Goal: Task Accomplishment & Management: Use online tool/utility

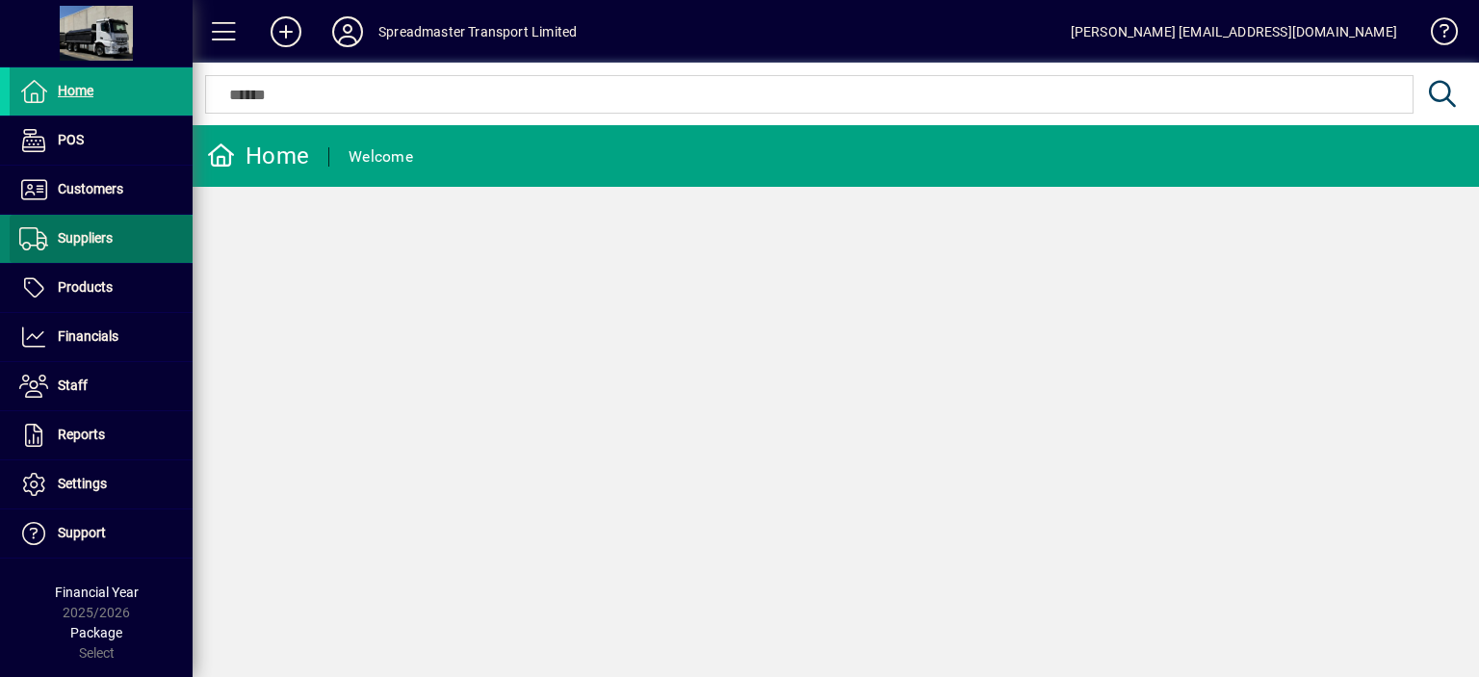
click at [100, 241] on span "Suppliers" at bounding box center [85, 237] width 55 height 15
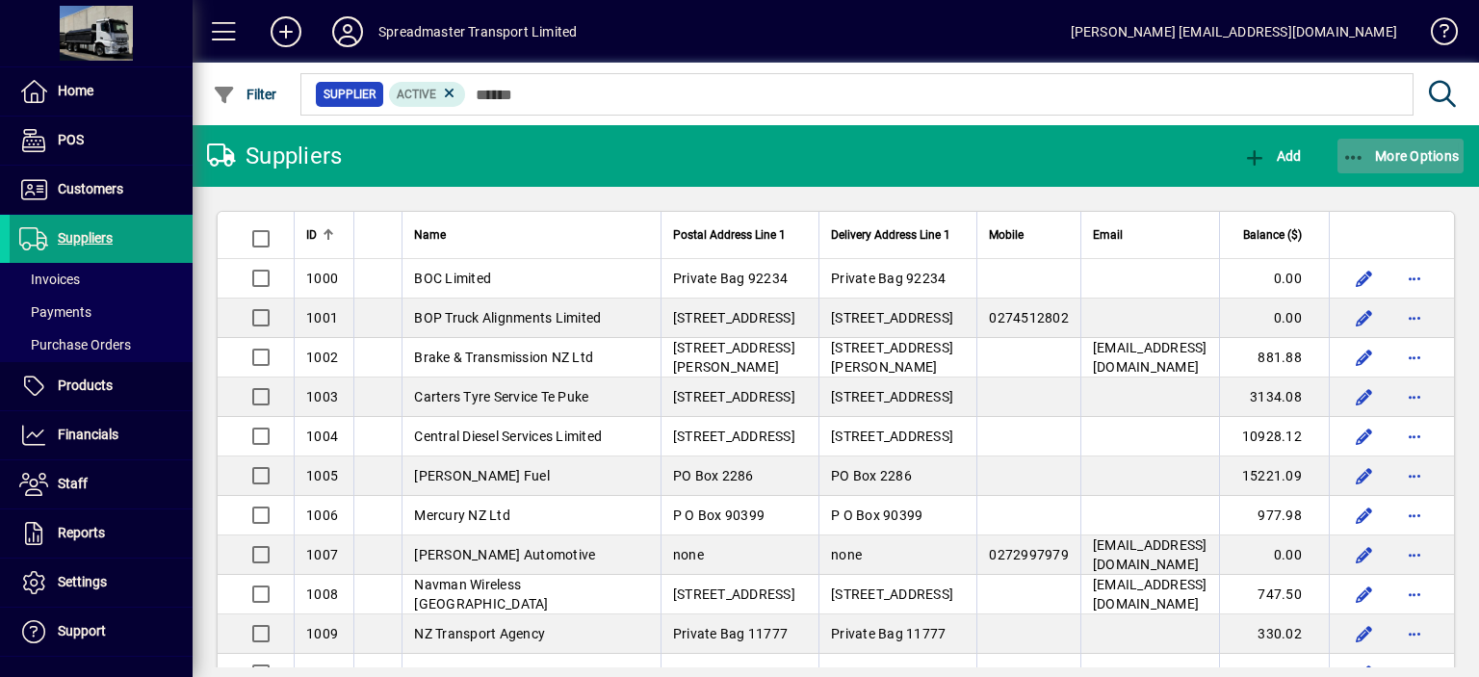
click at [1381, 157] on span "More Options" at bounding box center [1400, 155] width 117 height 15
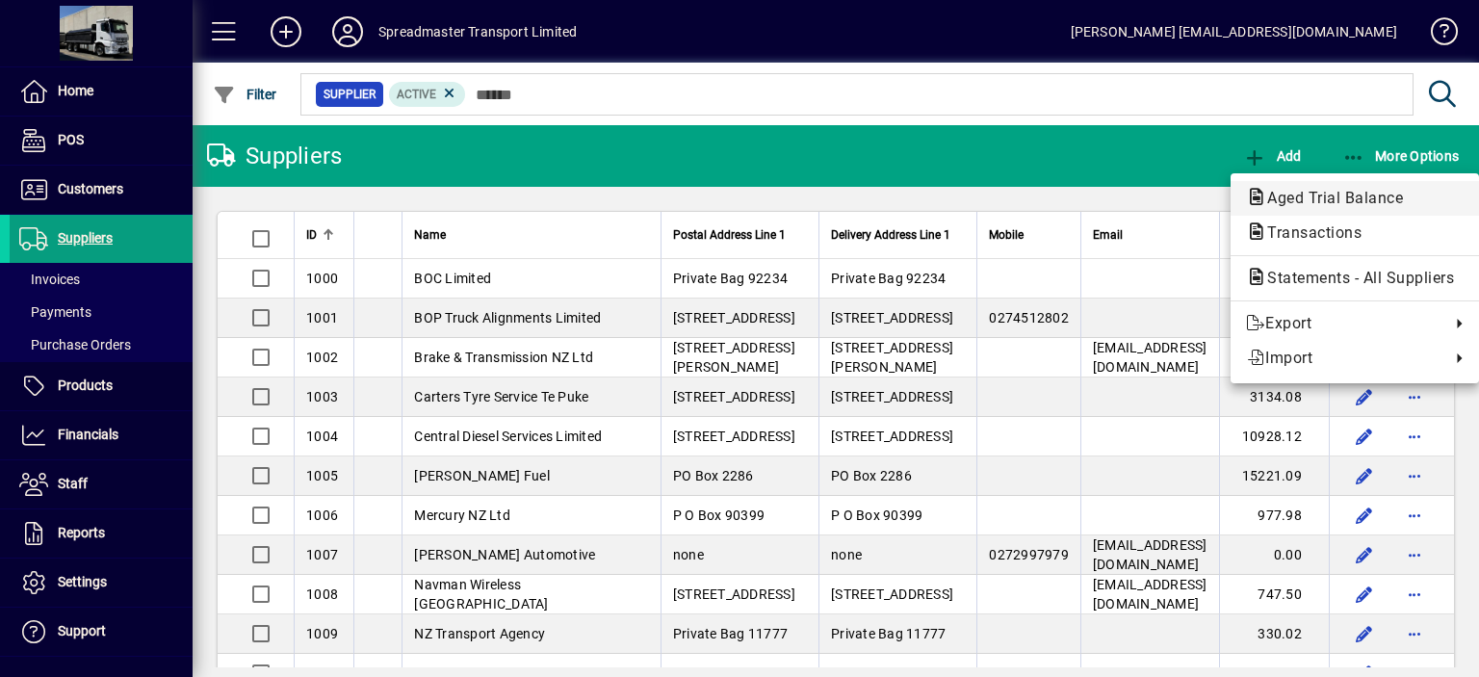
click at [1304, 192] on span "Aged Trial Balance" at bounding box center [1329, 198] width 167 height 18
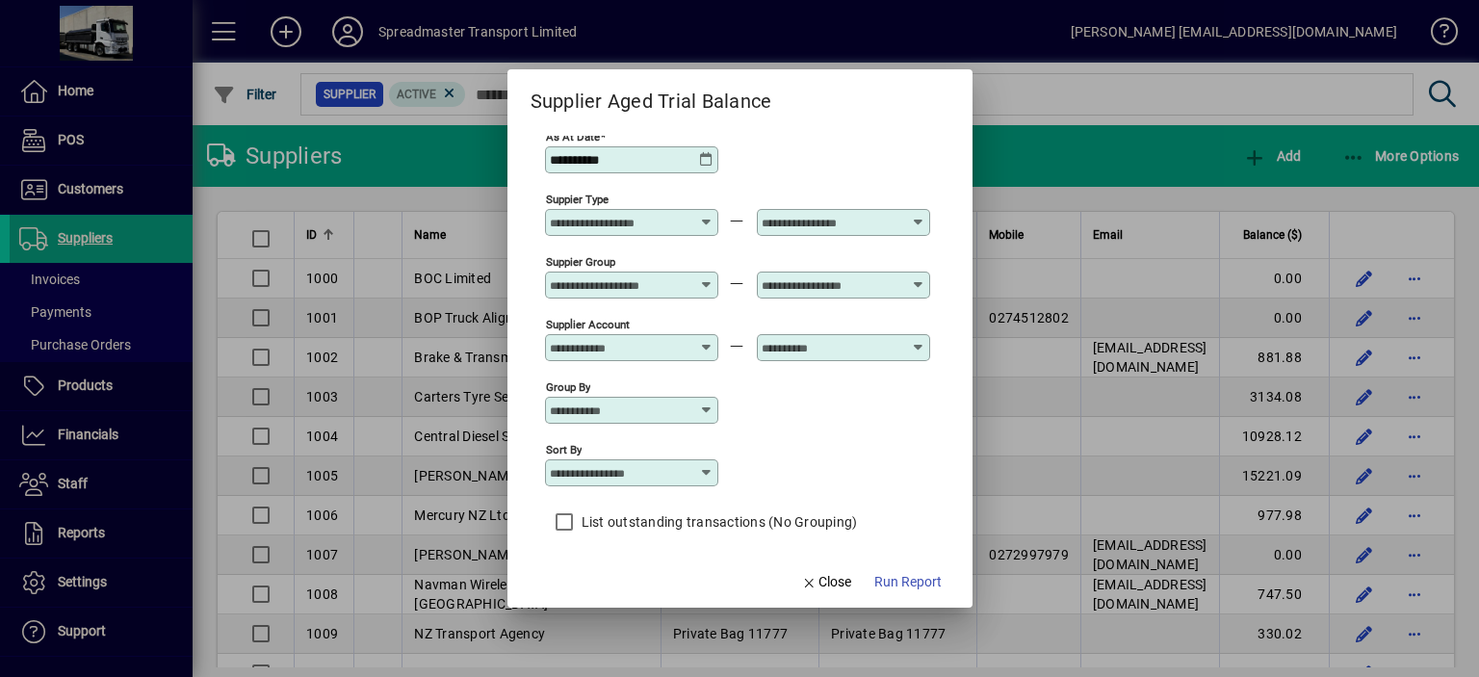
scroll to position [16, 0]
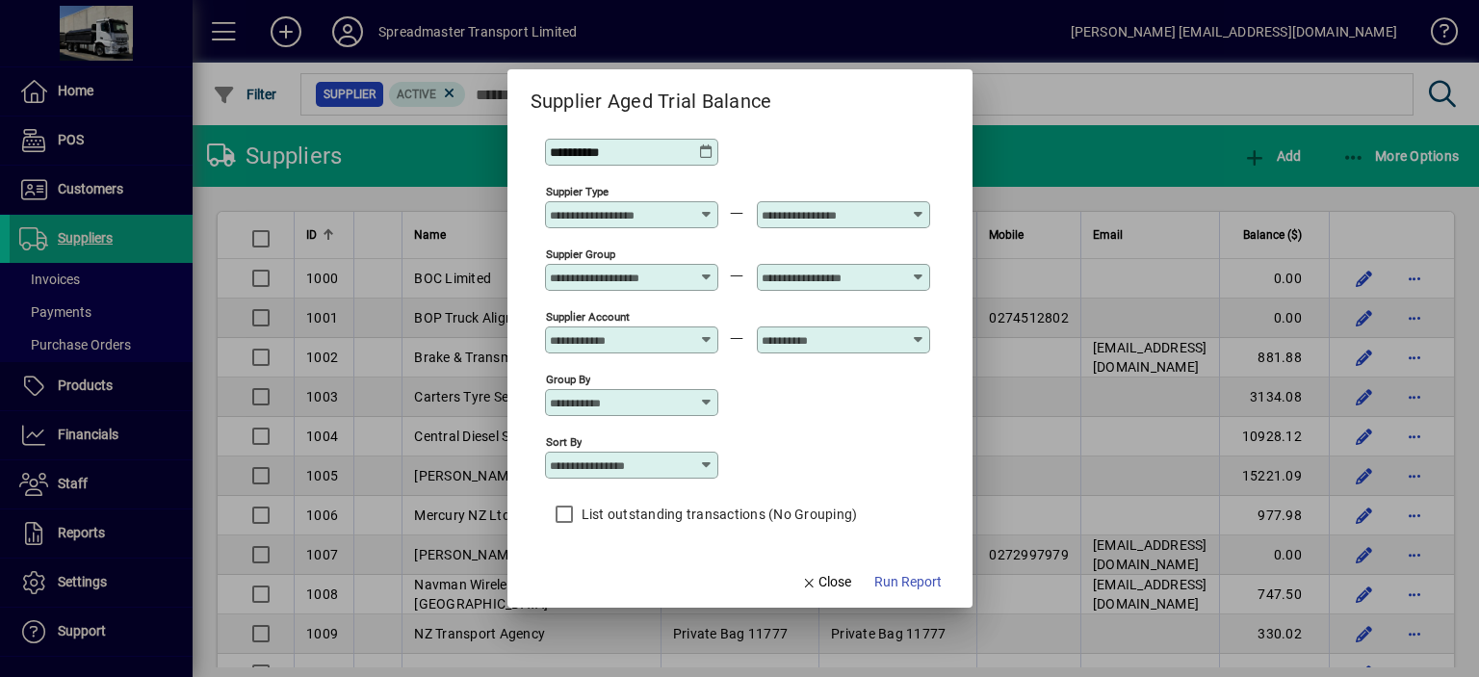
click at [710, 462] on icon at bounding box center [706, 464] width 15 height 15
click at [628, 583] on div "Supplier Name" at bounding box center [605, 582] width 92 height 20
type input "**********"
click at [897, 581] on span "Run Report" at bounding box center [907, 582] width 67 height 20
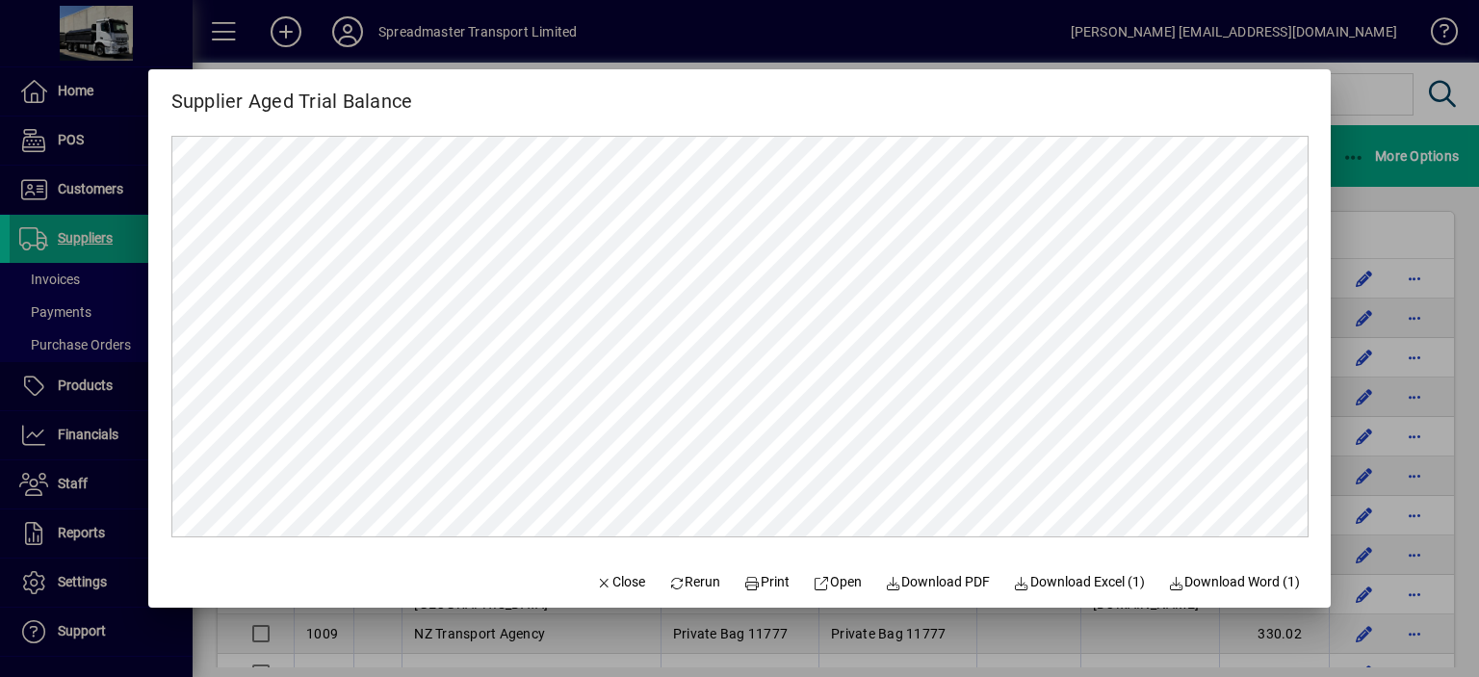
scroll to position [0, 0]
click at [601, 580] on span "Close" at bounding box center [620, 582] width 50 height 20
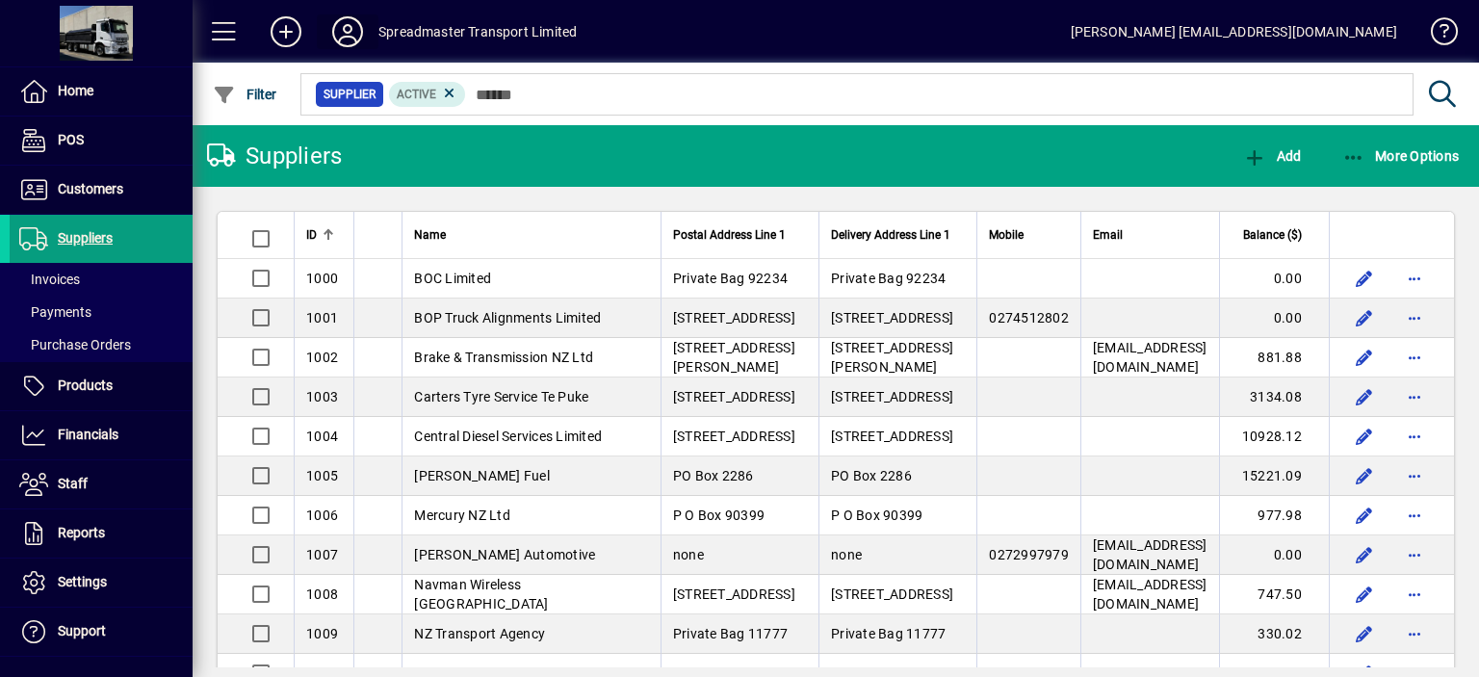
click at [353, 33] on icon at bounding box center [347, 31] width 39 height 31
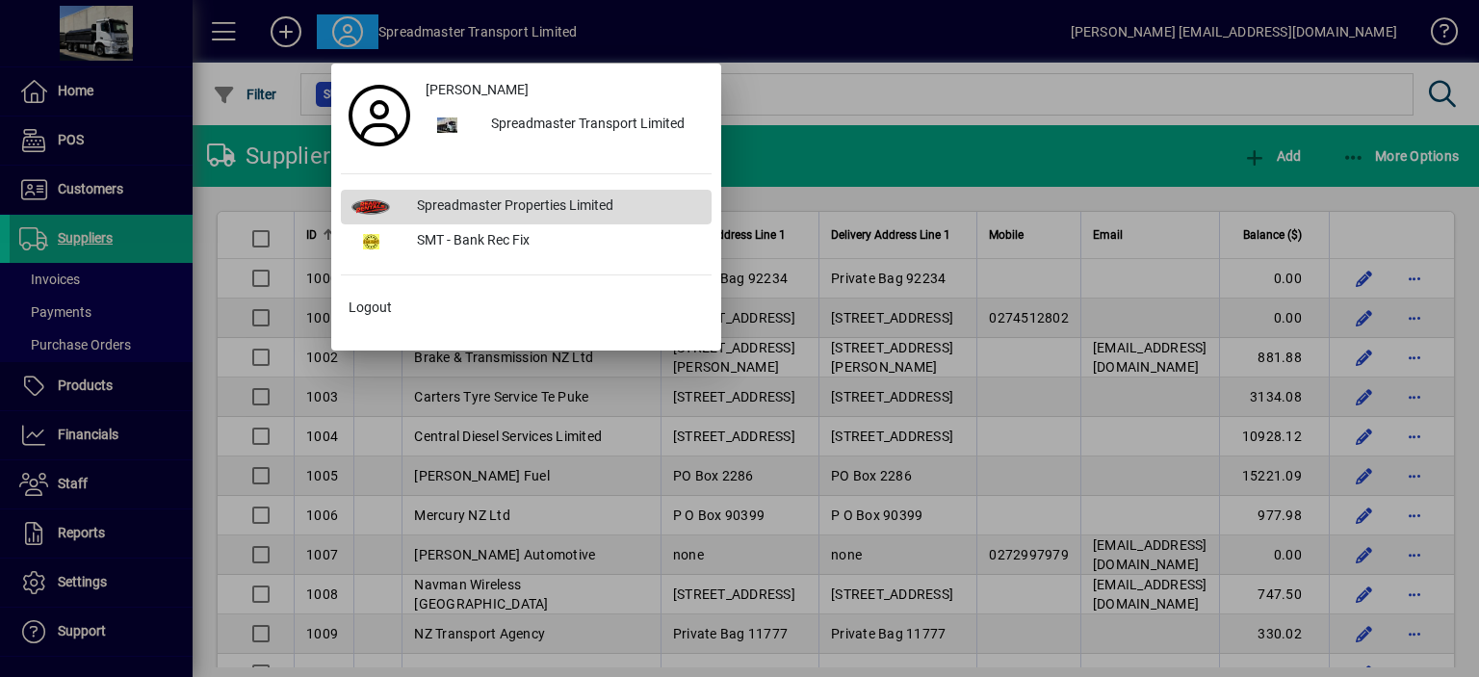
click at [523, 201] on div "Spreadmaster Properties Limited" at bounding box center [556, 207] width 310 height 35
